Goal: Navigation & Orientation: Find specific page/section

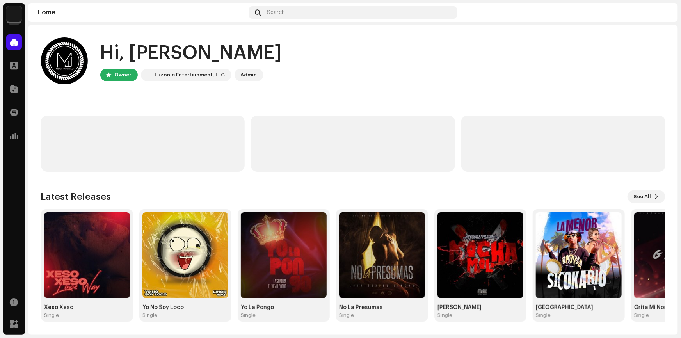
click at [18, 18] on img at bounding box center [14, 14] width 16 height 16
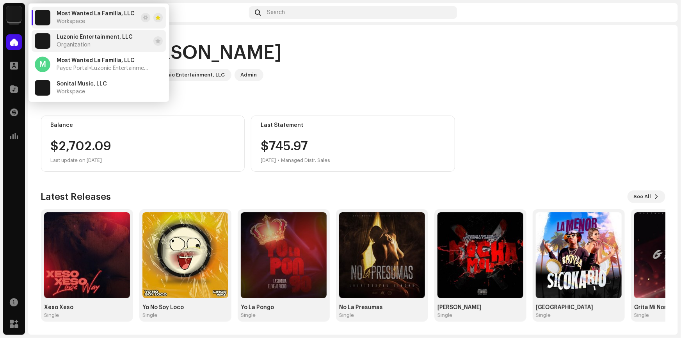
click at [85, 39] on span "Luzonic Entertainment, LLC" at bounding box center [95, 37] width 76 height 6
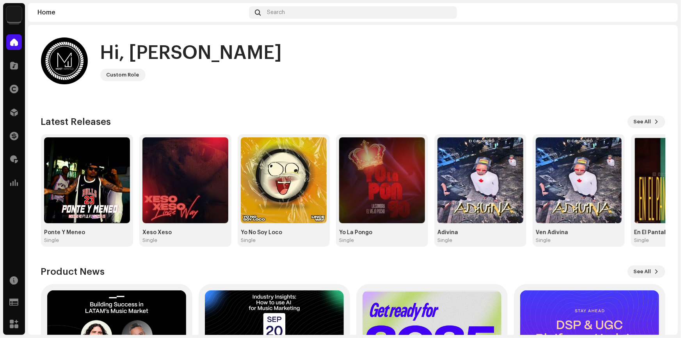
click at [14, 14] on img at bounding box center [14, 14] width 16 height 16
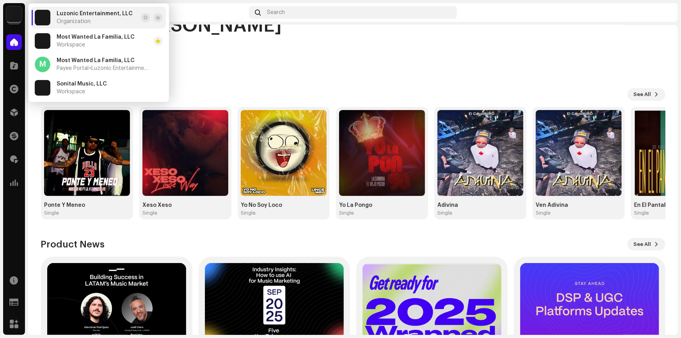
scroll to position [26, 0]
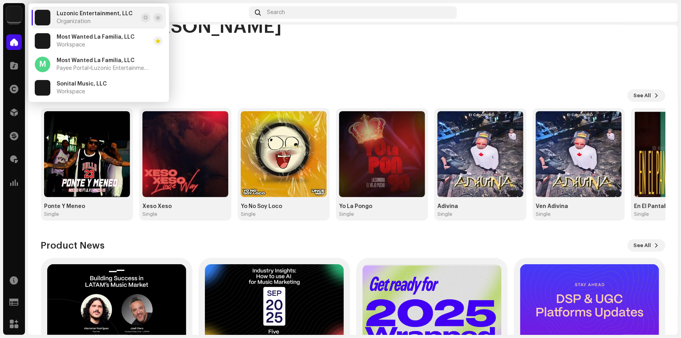
click at [647, 105] on div "Latest Releases See All Ponte Y Meneo Single Xeso Xeso Single Yo No Soy Loco Si…" at bounding box center [353, 154] width 624 height 131
click at [644, 95] on span "See All" at bounding box center [642, 96] width 18 height 16
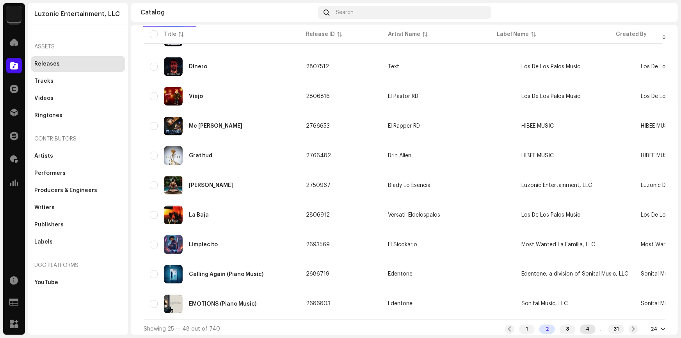
click at [580, 325] on div "4" at bounding box center [588, 328] width 16 height 9
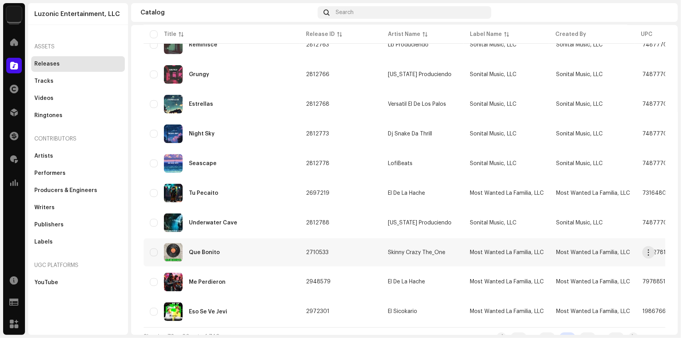
scroll to position [518, 0]
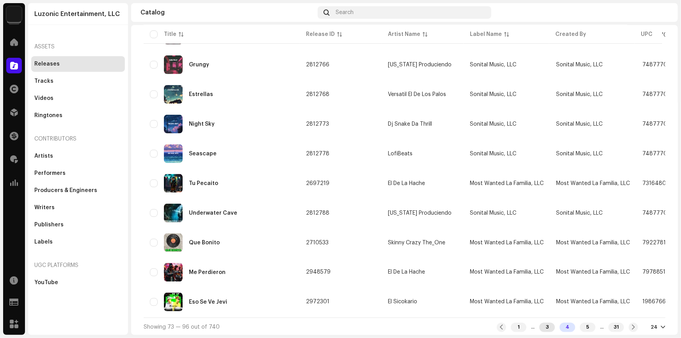
click at [539, 328] on div "3" at bounding box center [547, 327] width 16 height 9
